Goal: Find specific page/section: Find specific page/section

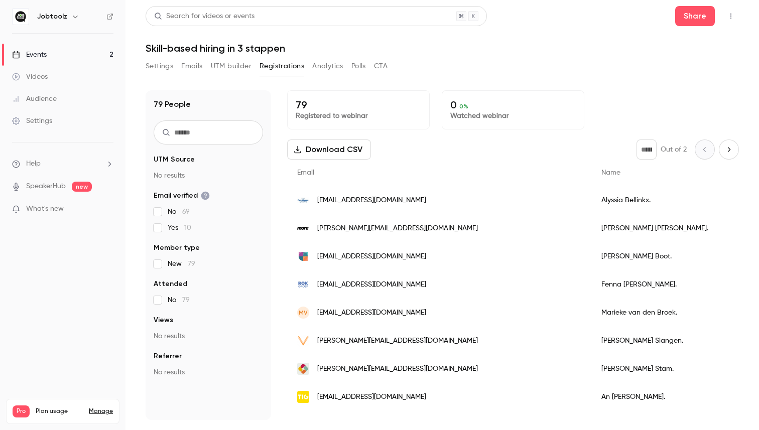
scroll to position [16, 0]
click at [96, 54] on link "Events 2" at bounding box center [63, 55] width 126 height 22
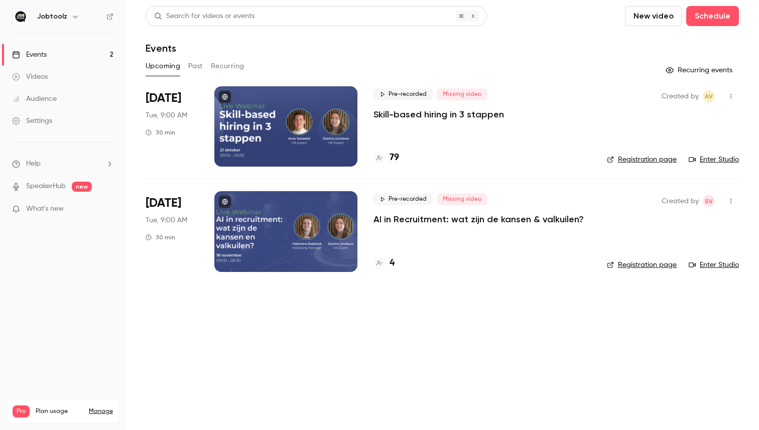
click at [393, 266] on h4 "4" at bounding box center [392, 264] width 5 height 14
